Goal: Find specific page/section: Find specific page/section

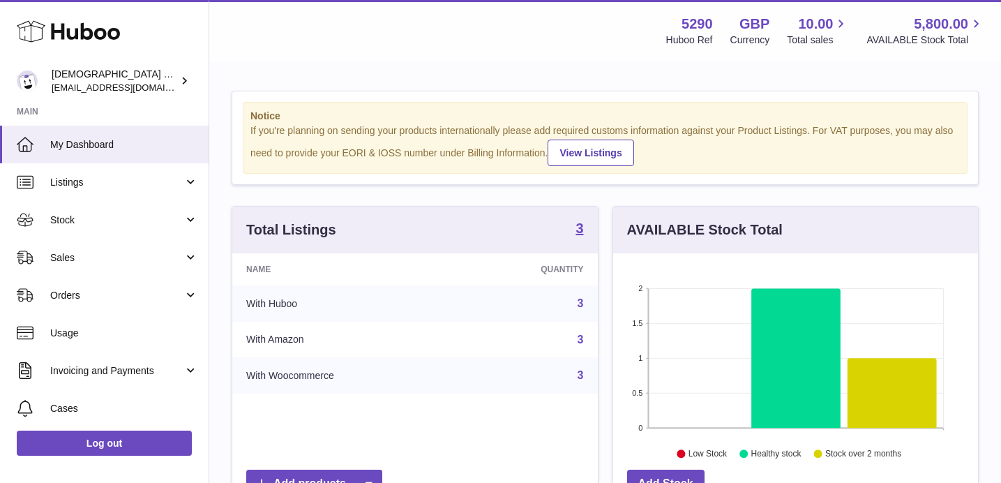
scroll to position [218, 365]
click at [100, 265] on link "Sales" at bounding box center [104, 258] width 209 height 38
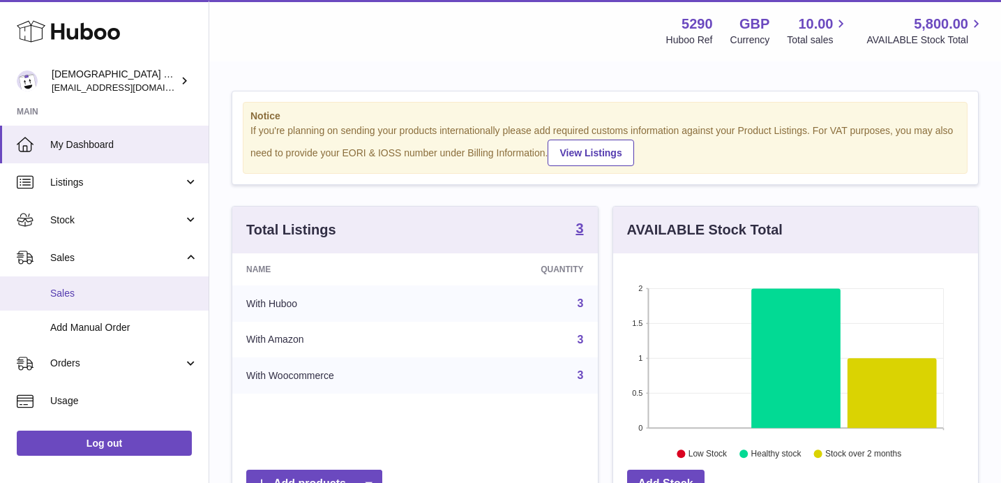
click at [97, 287] on span "Sales" at bounding box center [124, 293] width 148 height 13
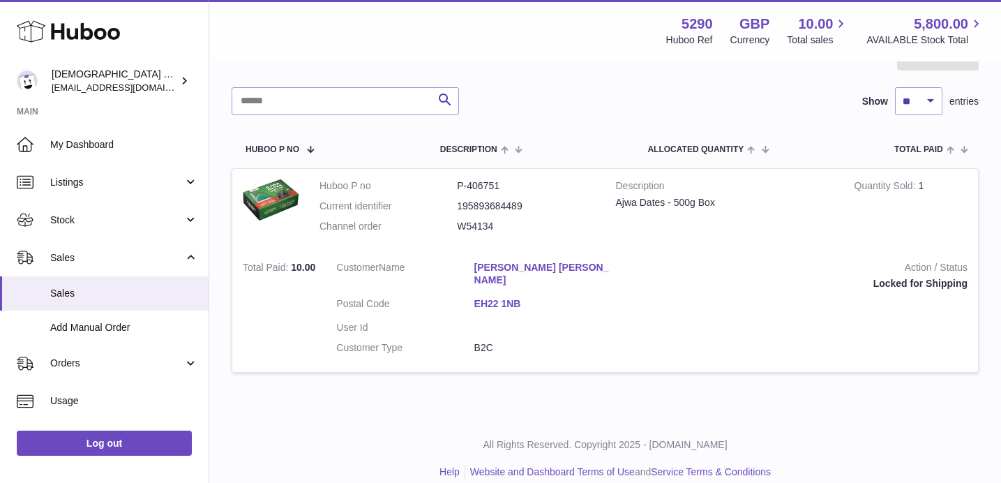
scroll to position [164, 0]
